Goal: Find specific page/section: Find specific page/section

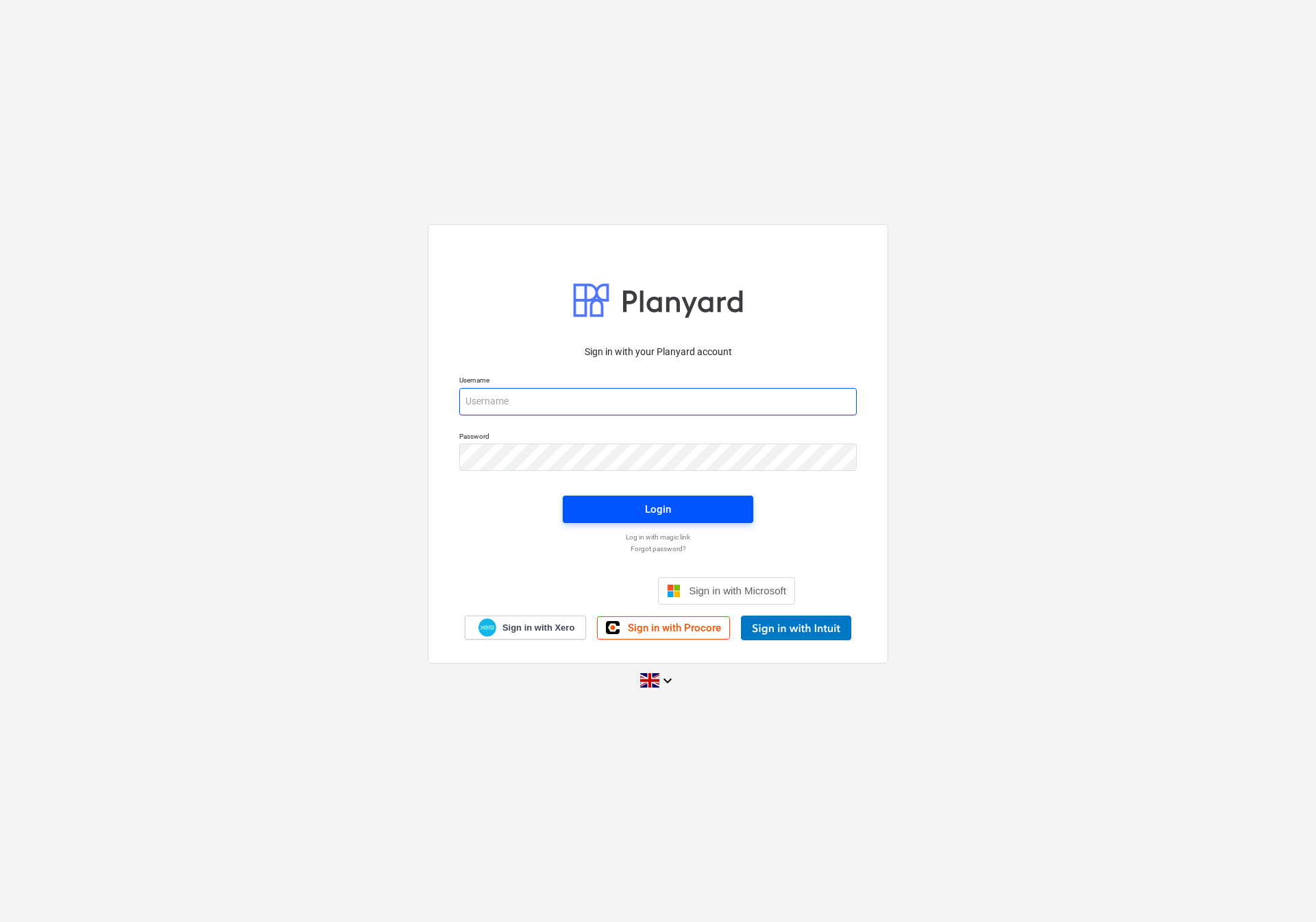
type input "[EMAIL_ADDRESS][DOMAIN_NAME]"
click at [613, 515] on span "Login" at bounding box center [658, 509] width 157 height 17
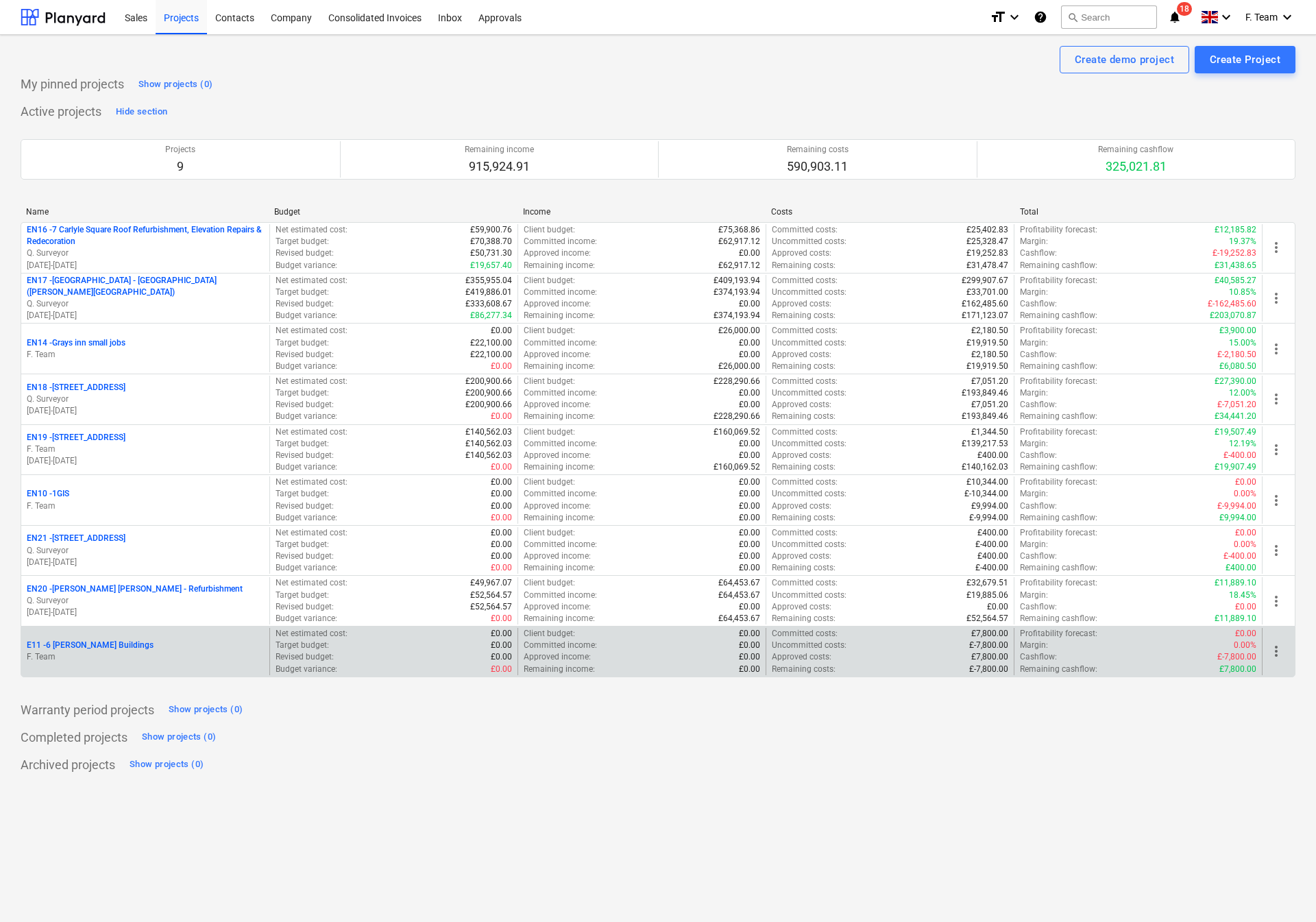
click at [127, 658] on p "F. Team" at bounding box center [146, 657] width 237 height 12
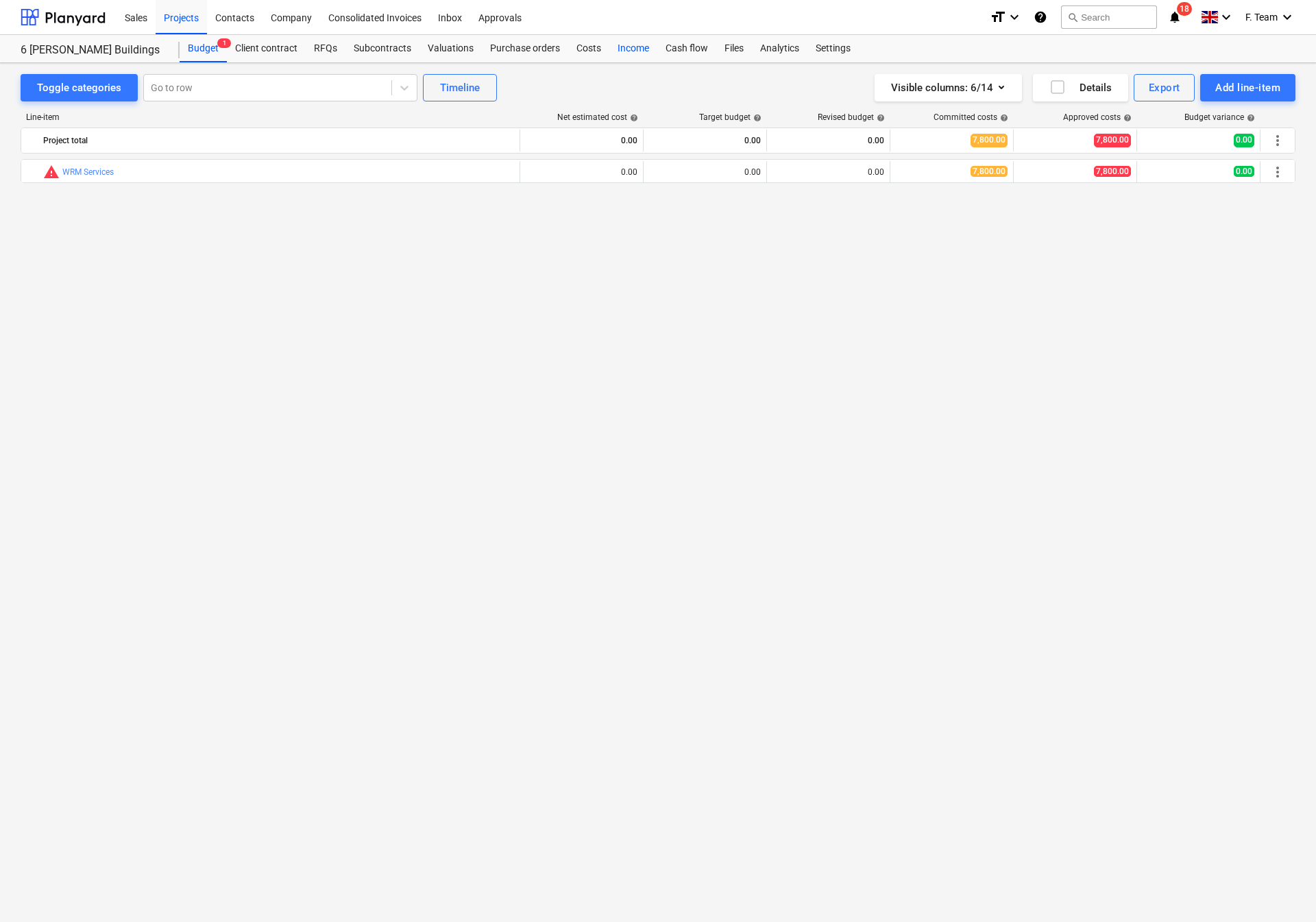
click at [623, 47] on div "Income" at bounding box center [633, 49] width 48 height 28
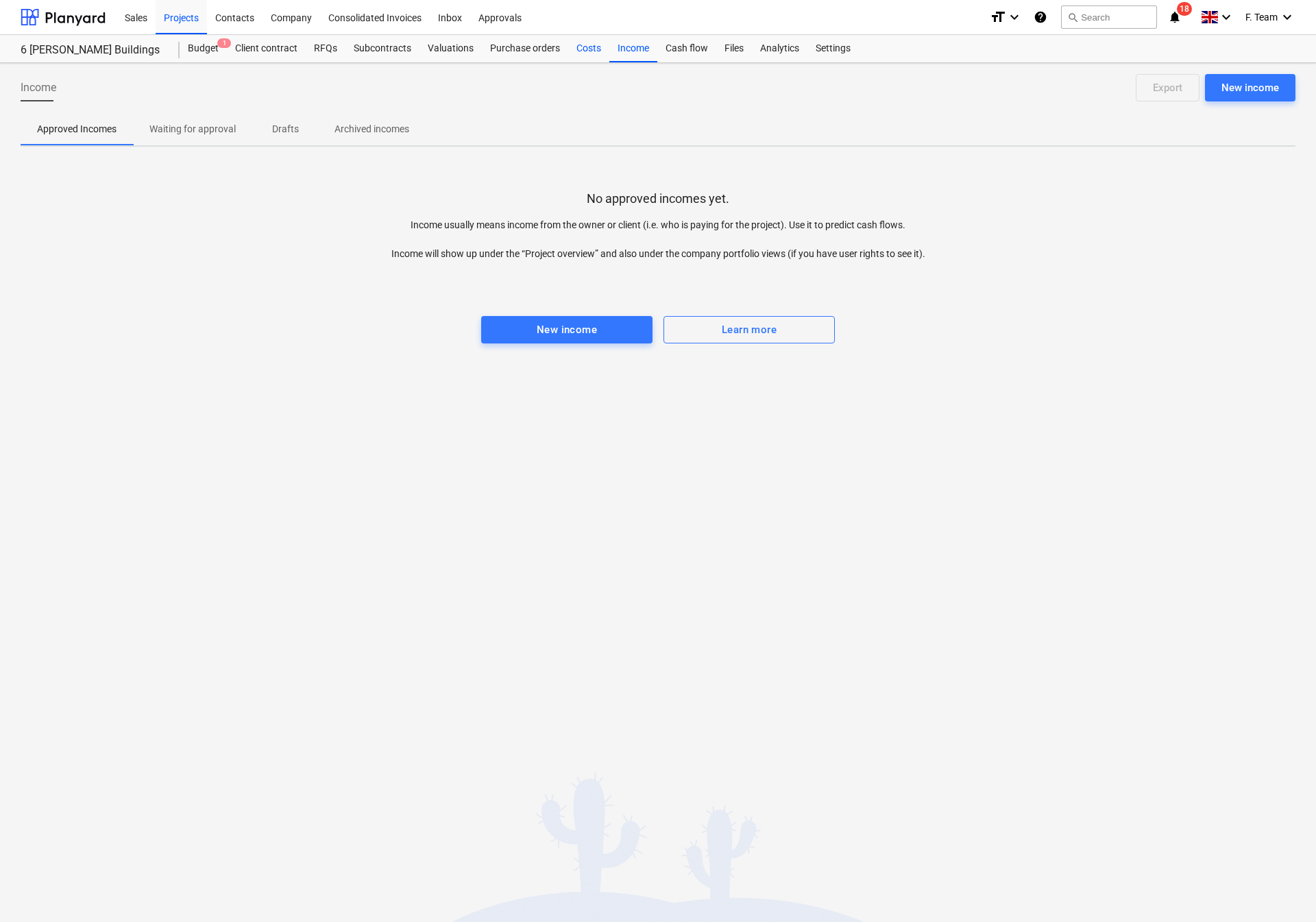
click at [575, 50] on div "Costs" at bounding box center [588, 49] width 41 height 28
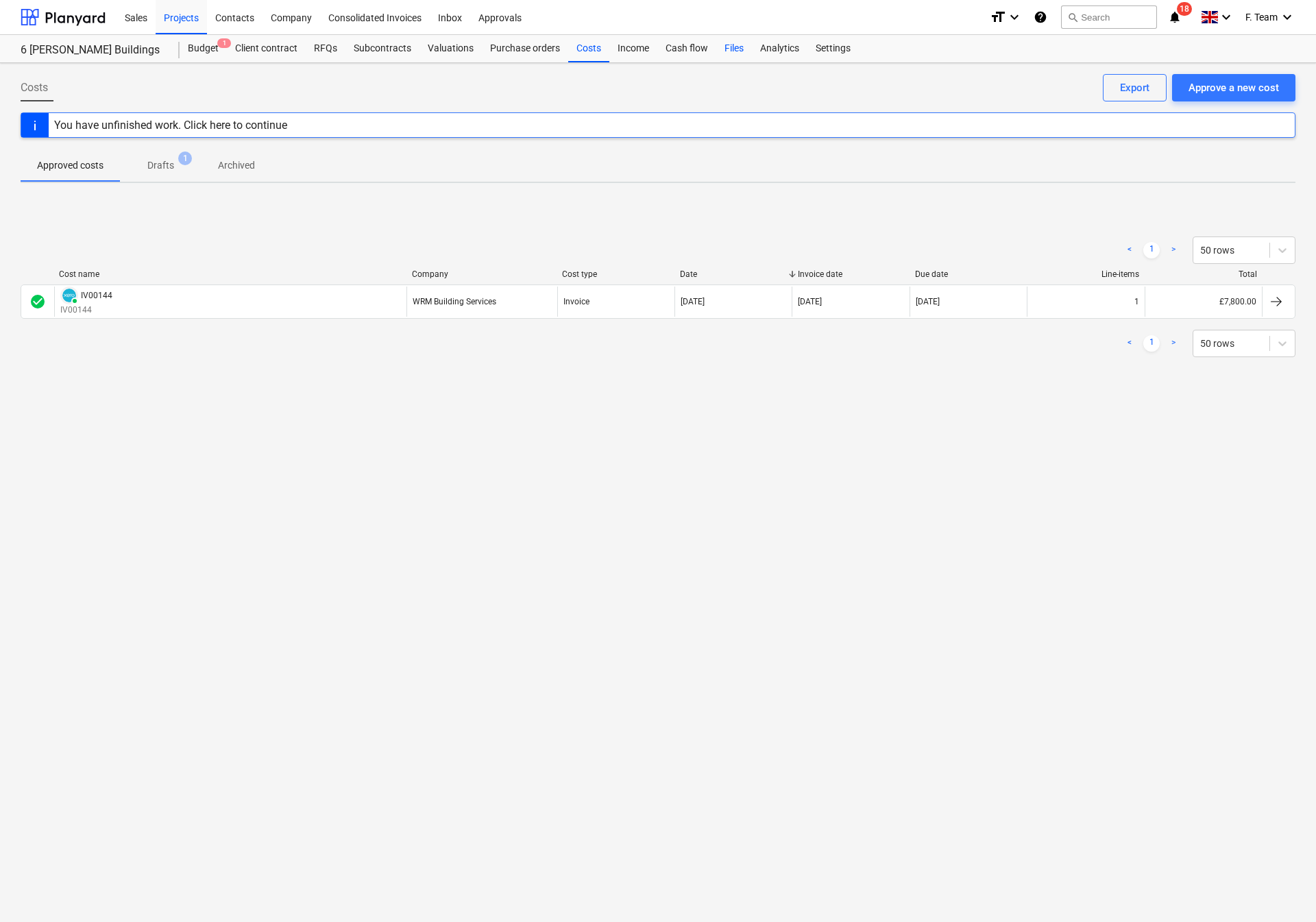
click at [725, 40] on div "Files" at bounding box center [733, 49] width 36 height 28
